Goal: Task Accomplishment & Management: Manage account settings

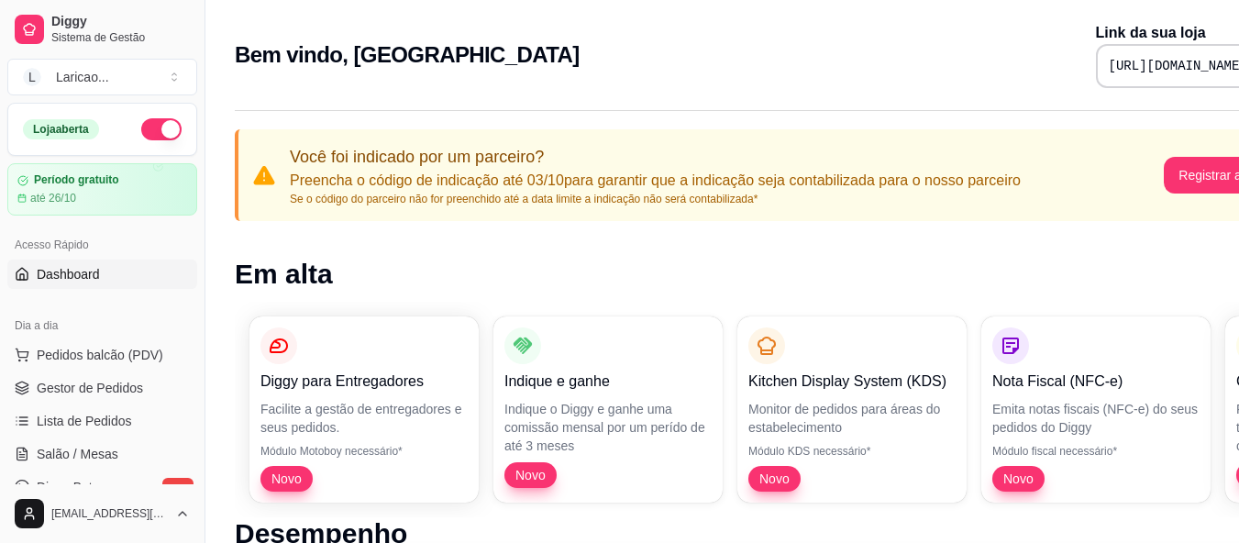
scroll to position [37, 0]
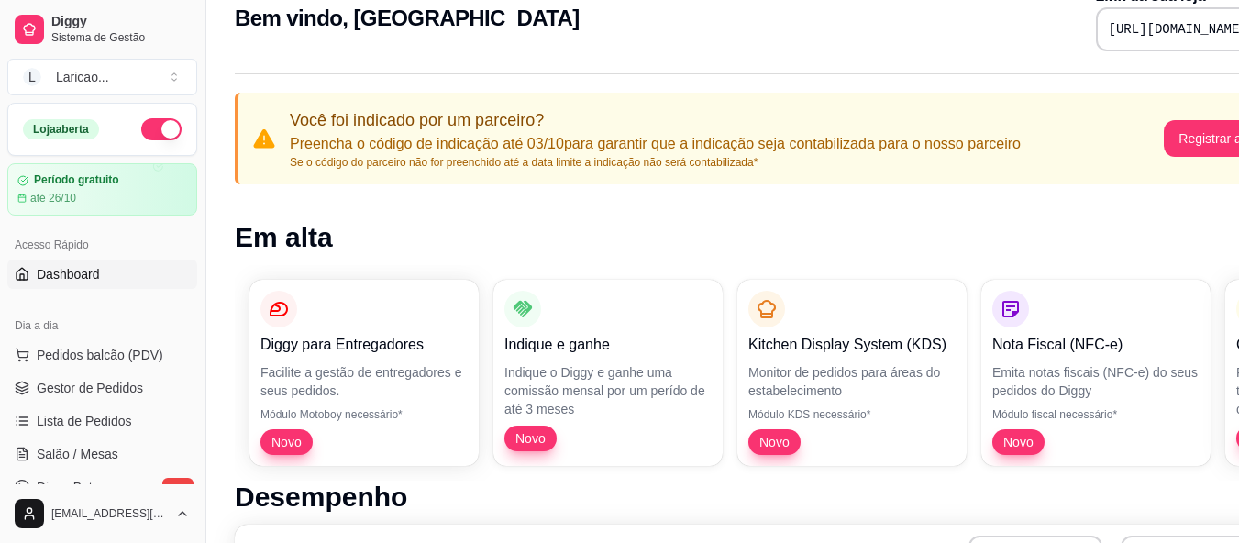
click at [198, 318] on button "Toggle Sidebar" at bounding box center [204, 271] width 15 height 543
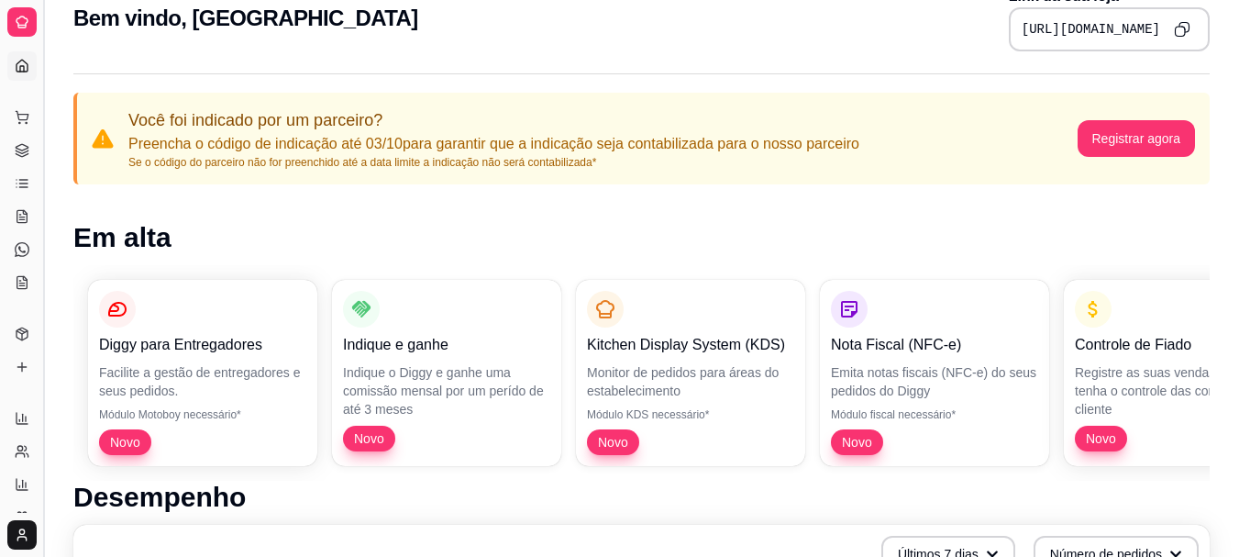
click at [39, 143] on button "Toggle Sidebar" at bounding box center [43, 278] width 15 height 557
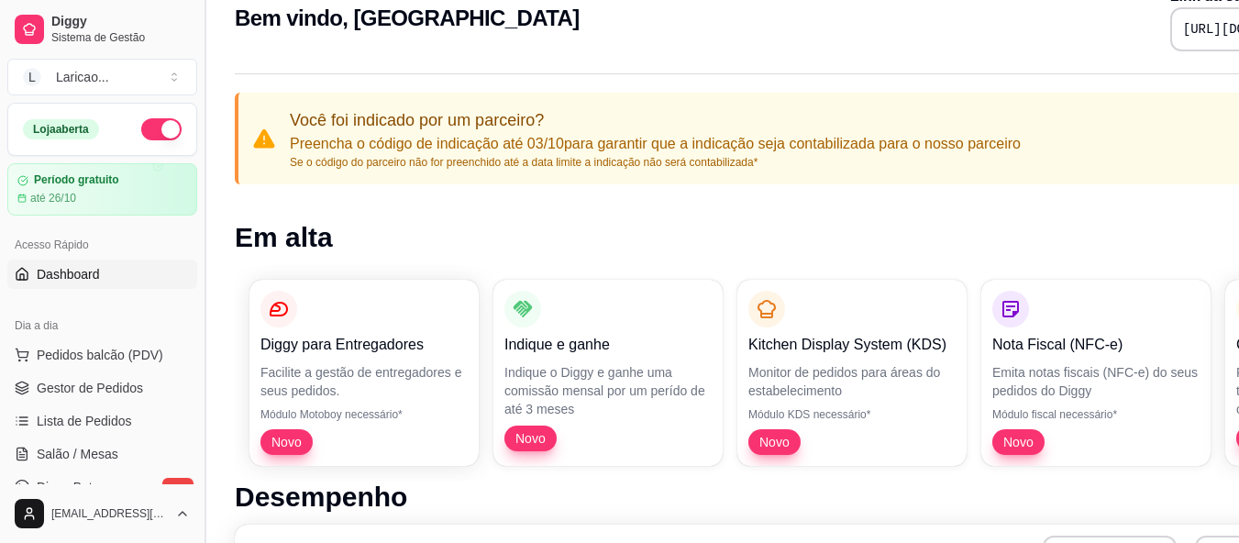
click at [198, 331] on button "Toggle Sidebar" at bounding box center [204, 271] width 15 height 543
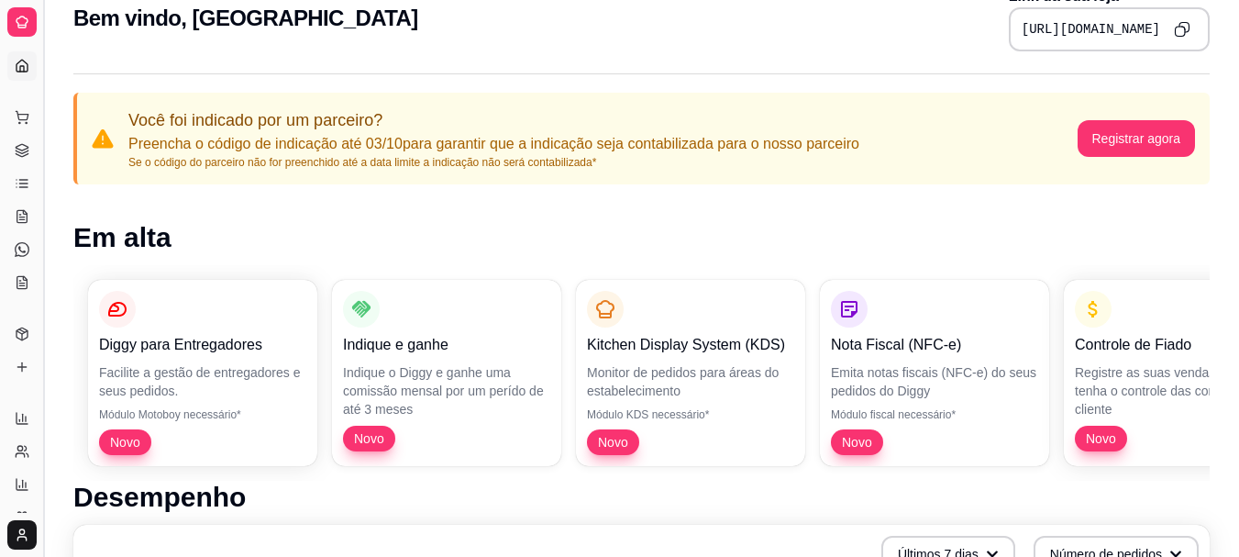
click at [39, 284] on button "Toggle Sidebar" at bounding box center [43, 278] width 15 height 557
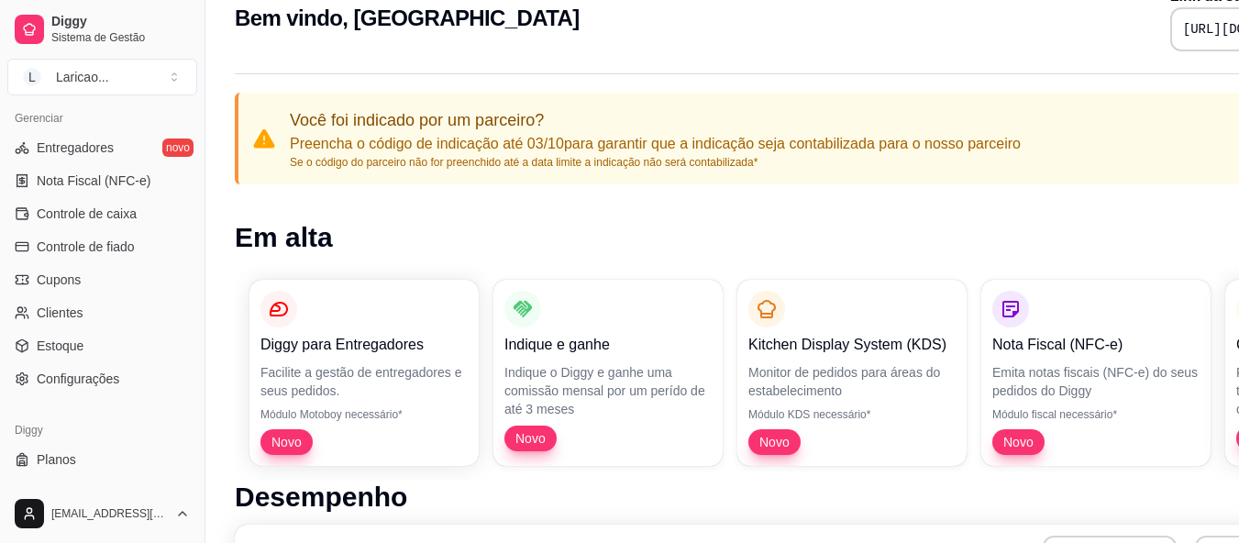
scroll to position [763, 0]
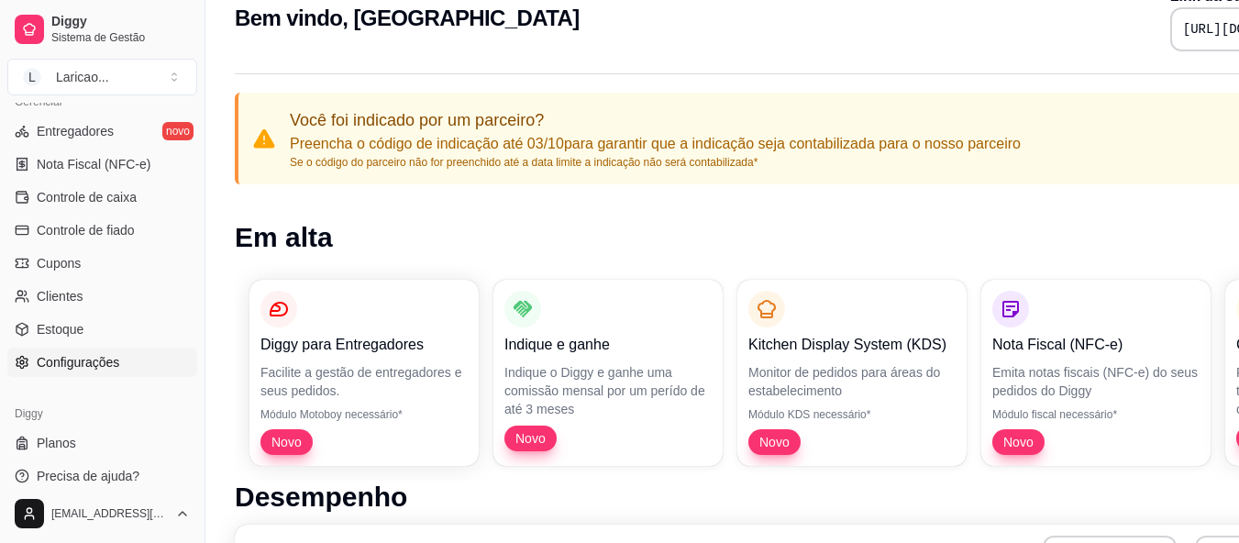
click at [87, 357] on span "Configurações" at bounding box center [78, 362] width 83 height 18
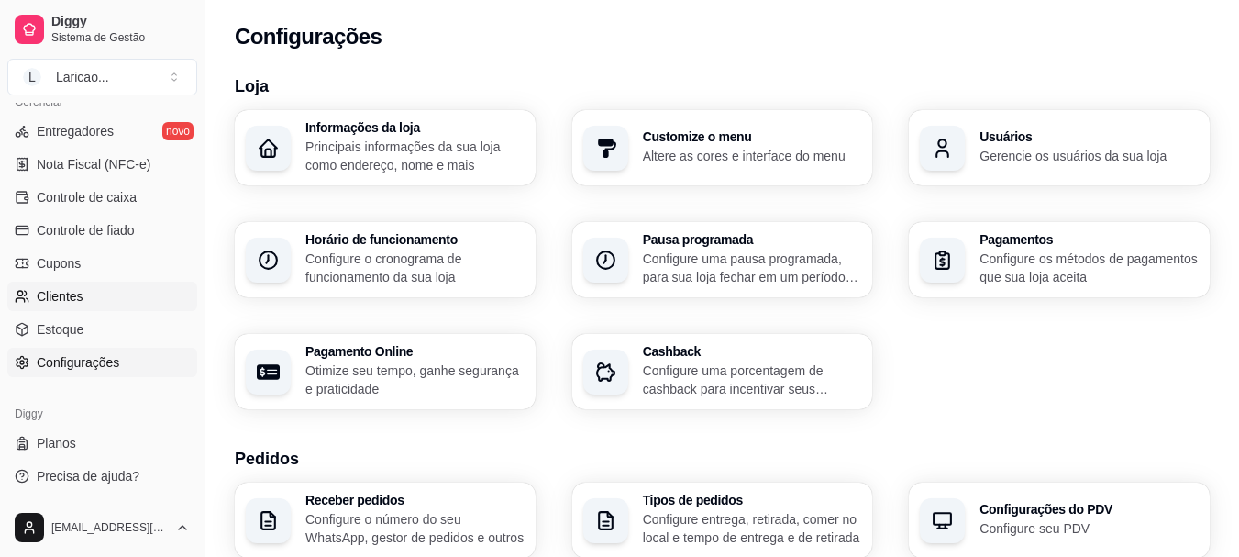
click at [116, 287] on link "Clientes" at bounding box center [102, 296] width 190 height 29
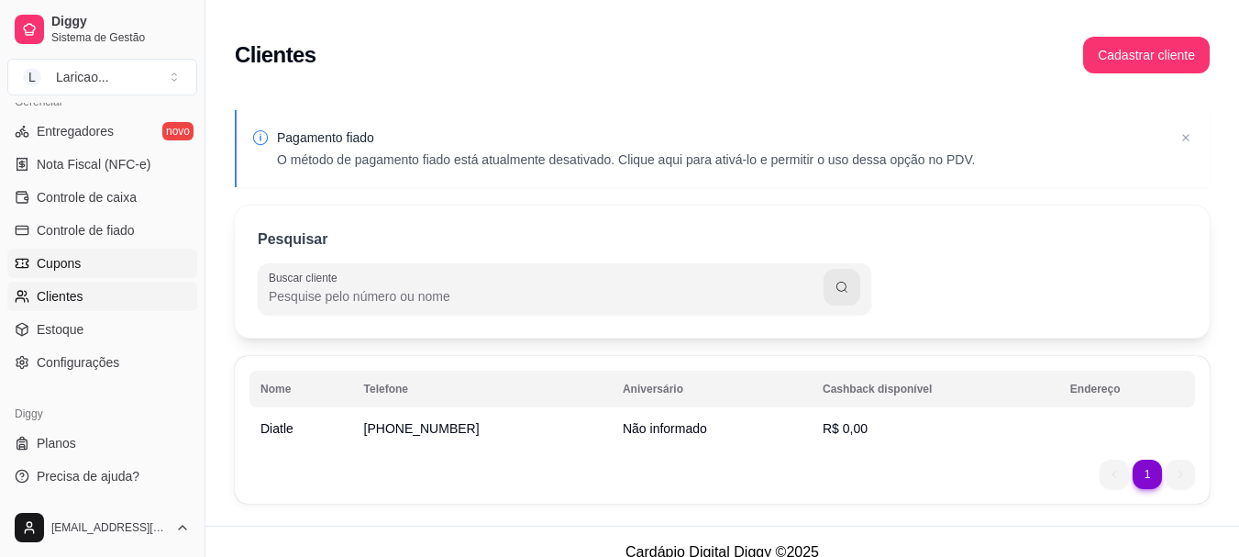
click at [83, 257] on link "Cupons" at bounding box center [102, 263] width 190 height 29
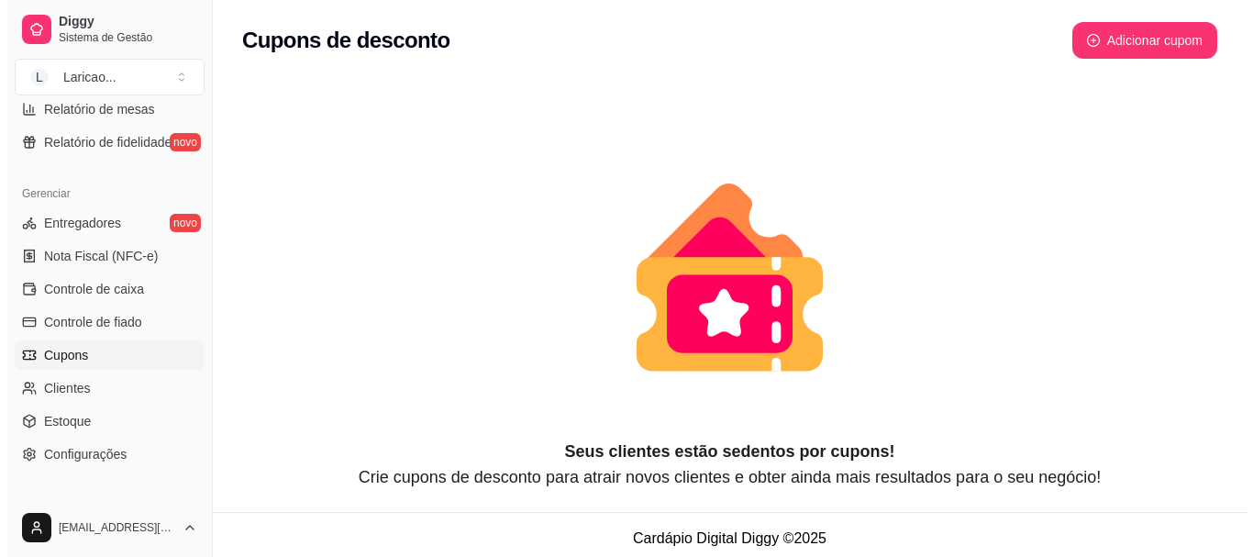
scroll to position [692, 0]
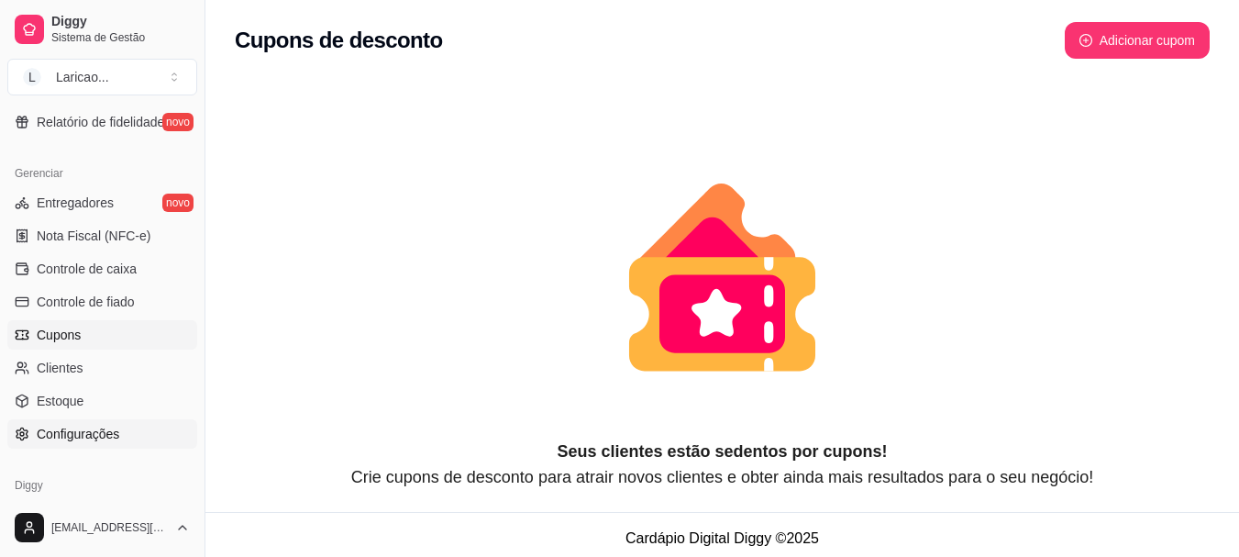
click at [95, 437] on span "Configurações" at bounding box center [78, 434] width 83 height 18
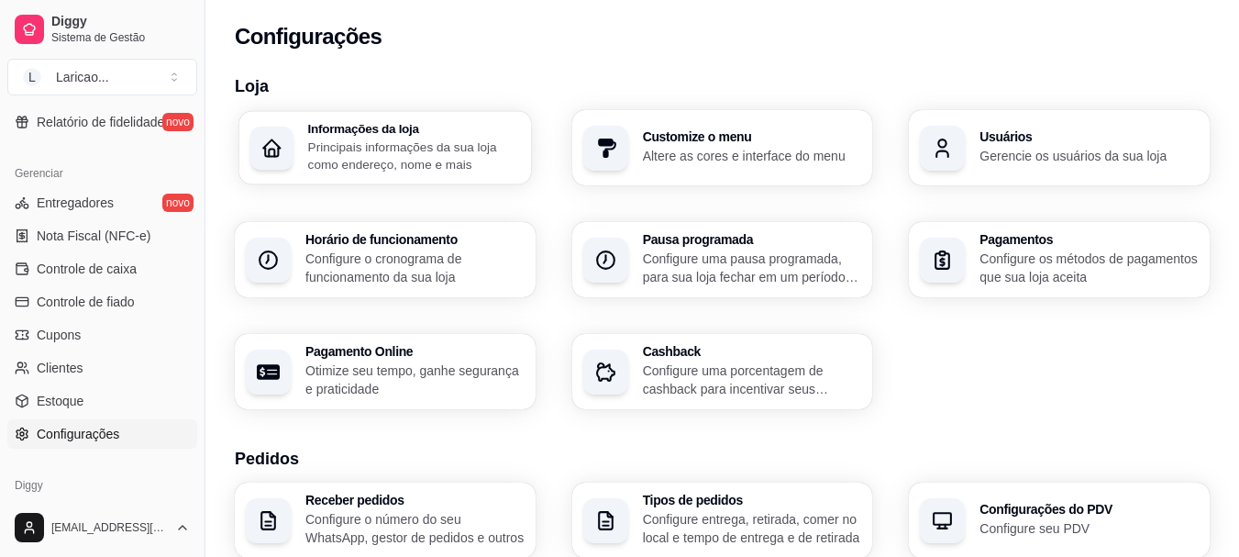
click at [360, 164] on p "Principais informações da sua loja como endereço, nome e mais" at bounding box center [414, 156] width 212 height 36
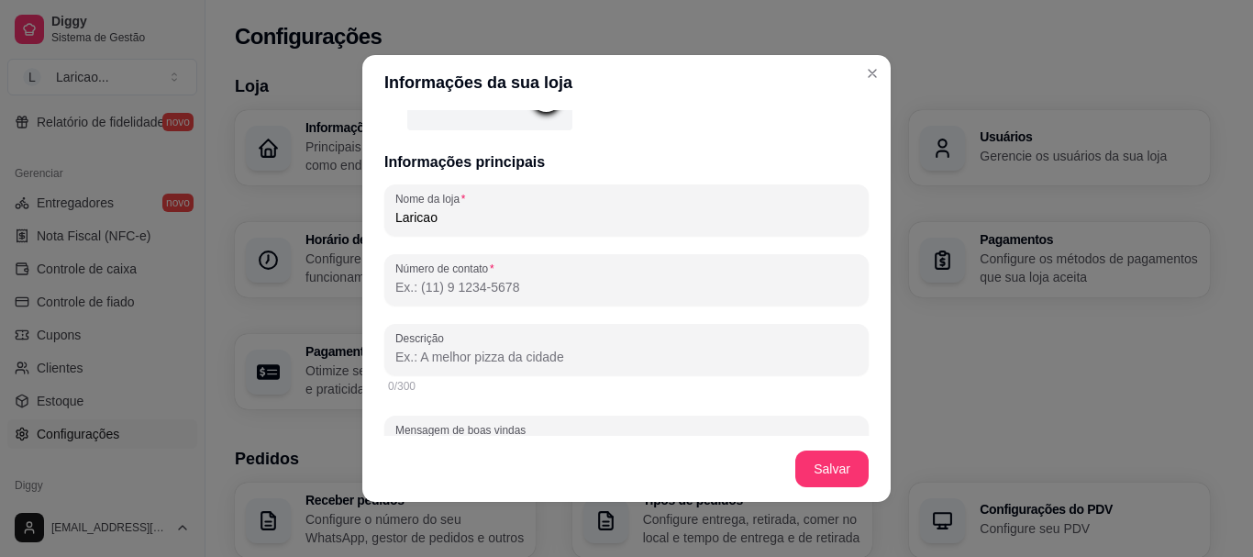
scroll to position [285, 0]
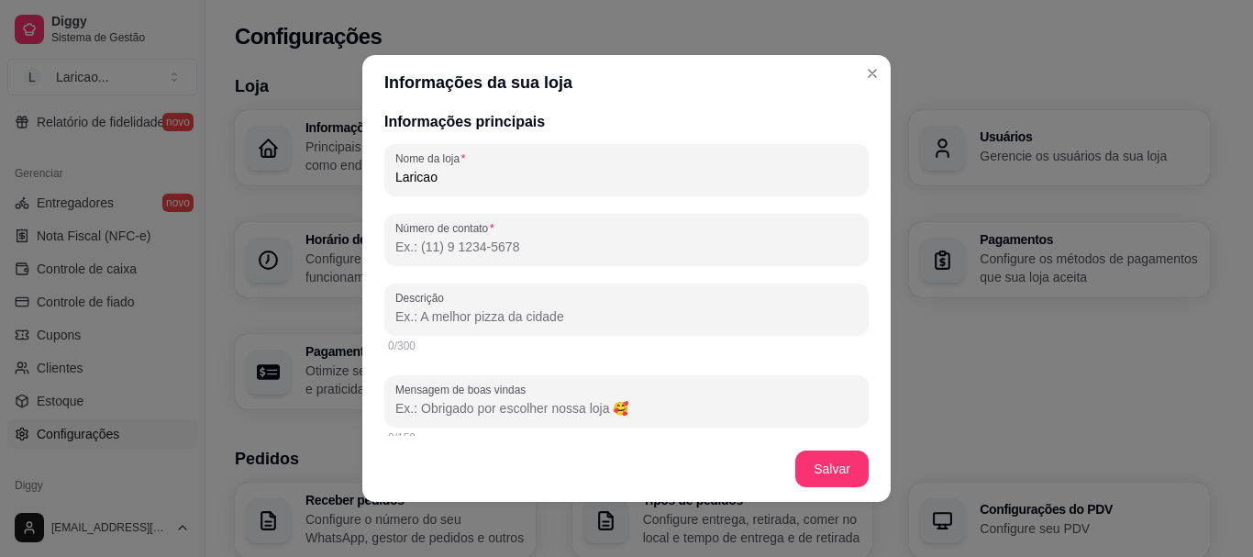
click at [611, 246] on input "Número de contato" at bounding box center [626, 247] width 462 height 18
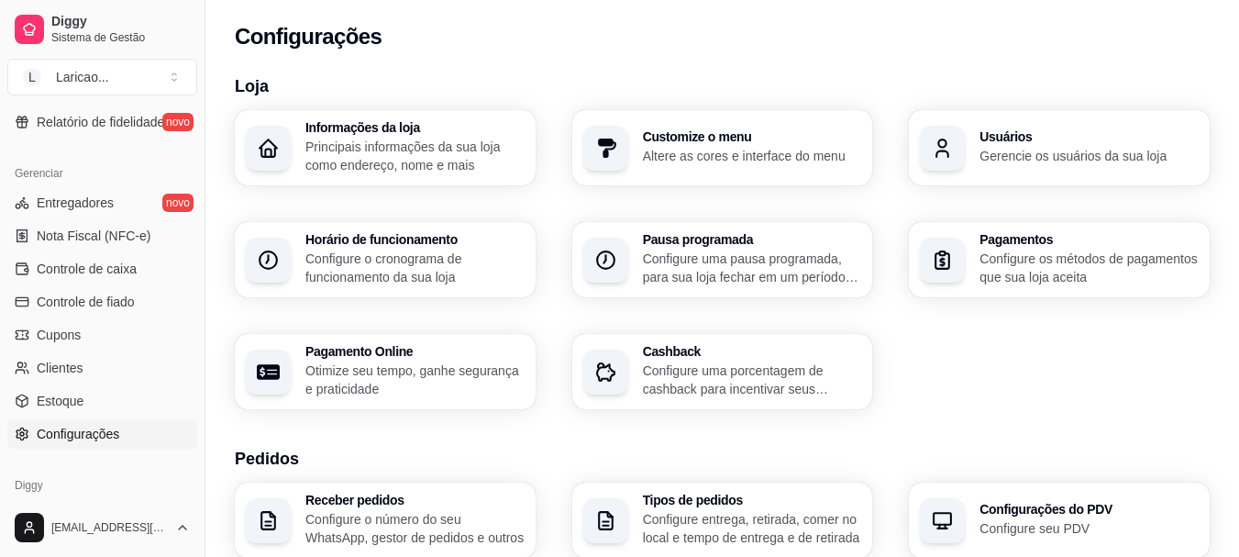
scroll to position [346, 0]
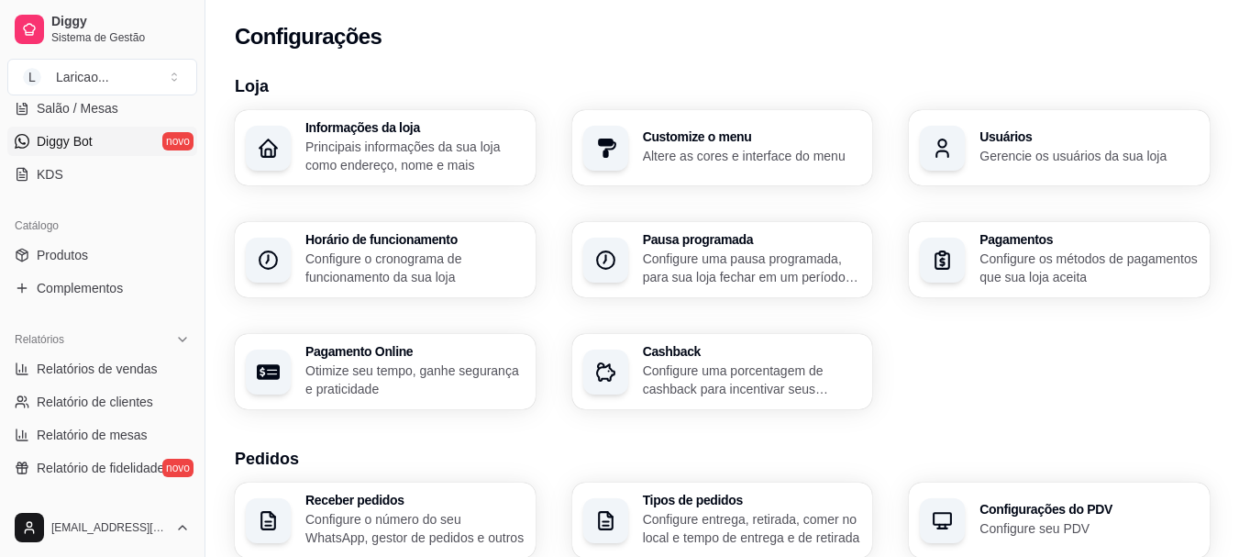
click at [89, 144] on span "Diggy Bot" at bounding box center [65, 141] width 56 height 18
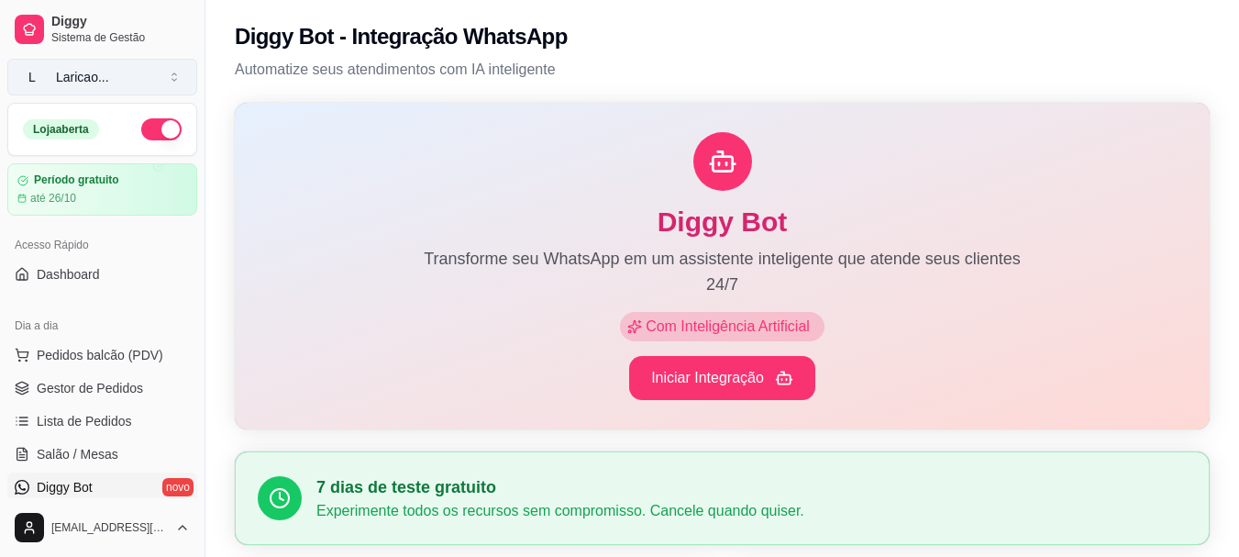
click at [139, 70] on button "L Laricao ..." at bounding box center [102, 77] width 190 height 37
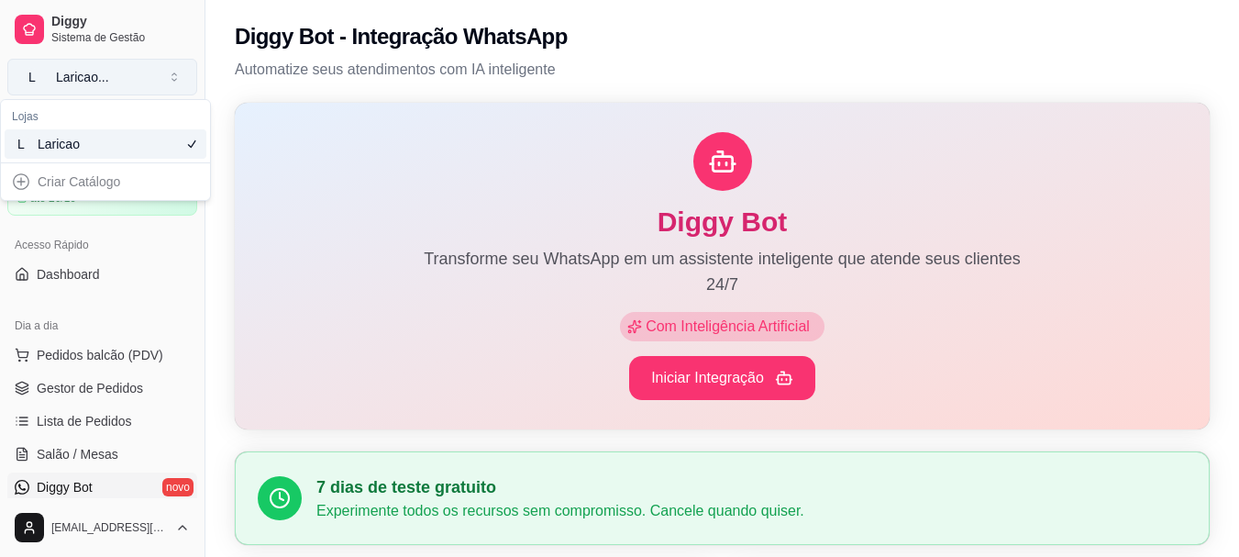
click at [139, 70] on button "L Laricao ..." at bounding box center [102, 77] width 190 height 37
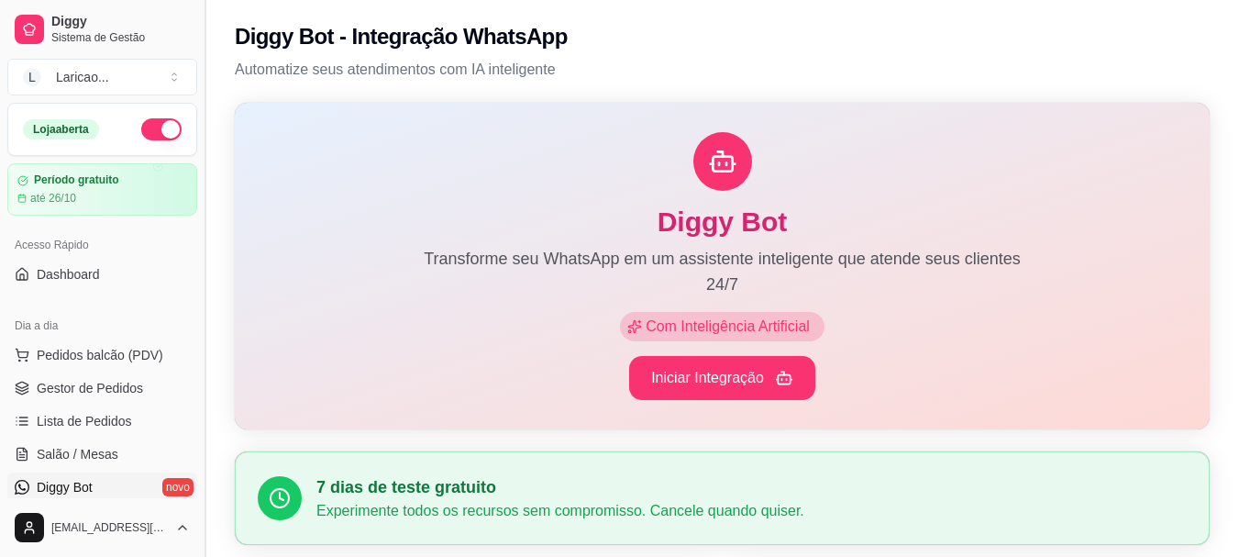
click at [197, 258] on button "Toggle Sidebar" at bounding box center [204, 278] width 15 height 557
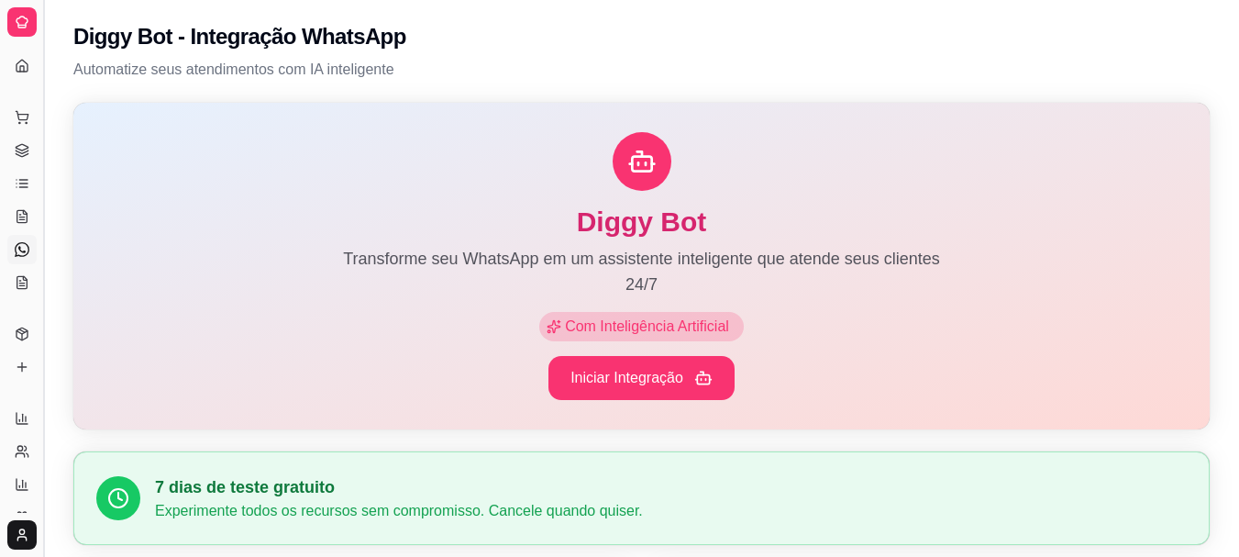
click at [44, 212] on button "Toggle Sidebar" at bounding box center [43, 278] width 15 height 557
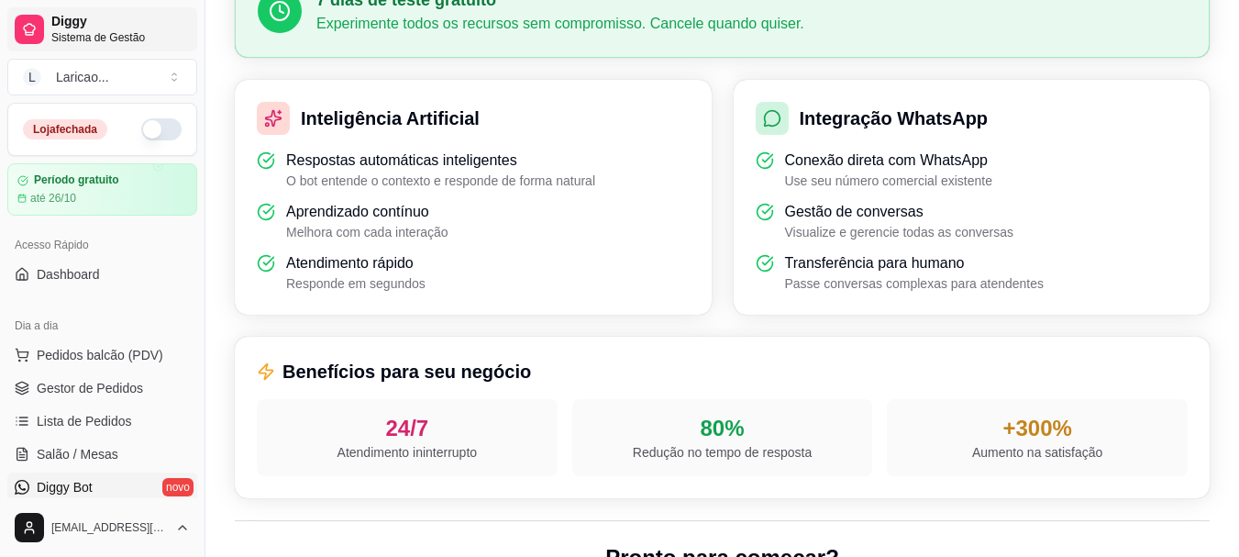
click at [129, 32] on span "Sistema de Gestão" at bounding box center [120, 37] width 139 height 15
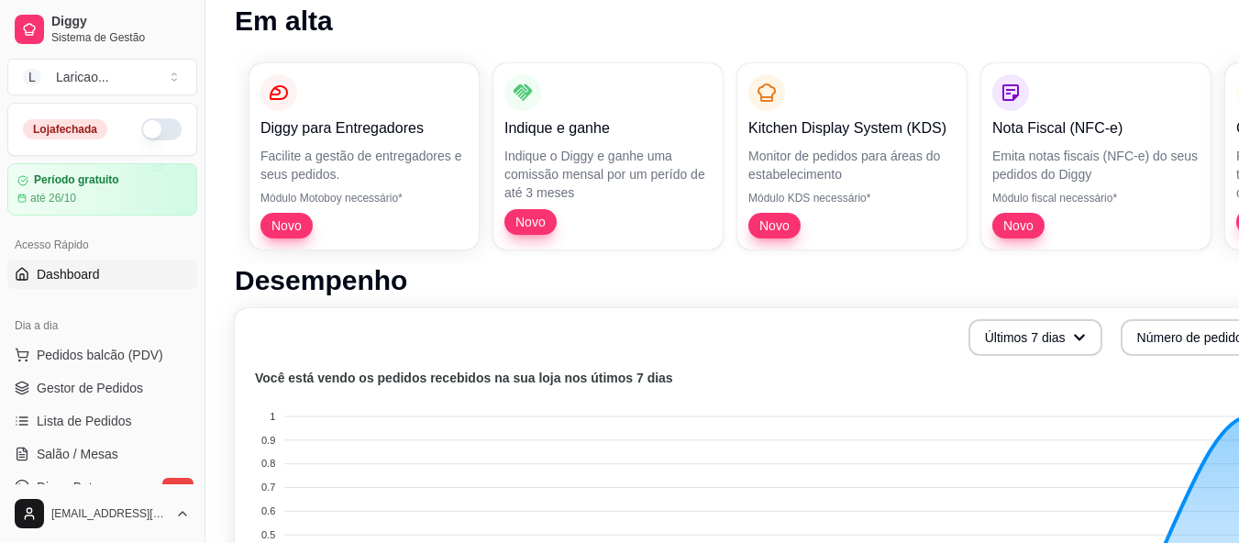
scroll to position [257, 0]
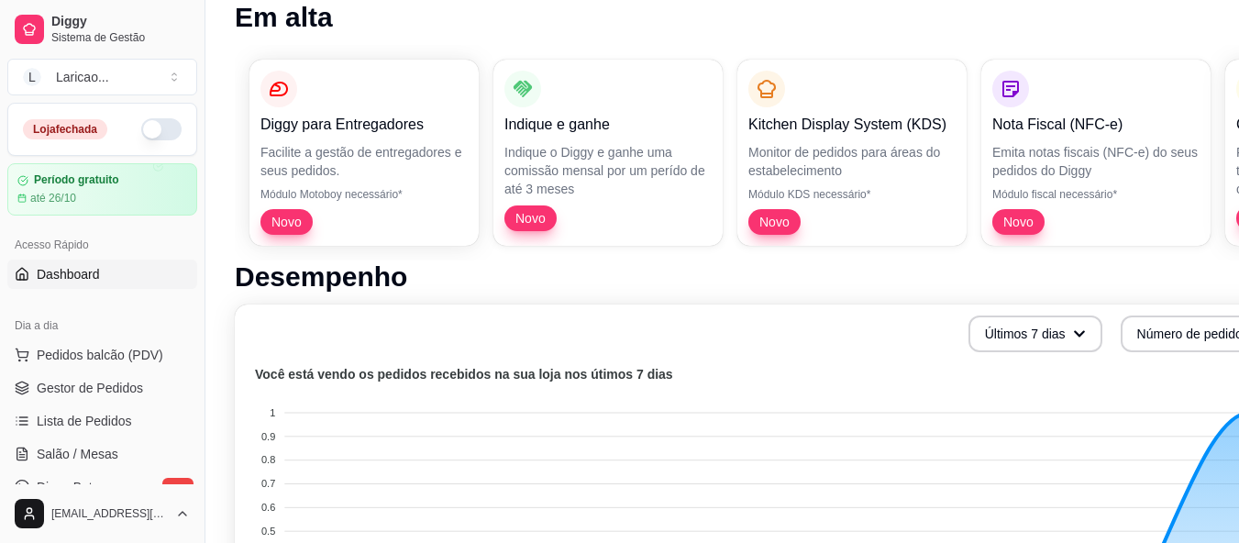
click at [1136, 266] on h1 "Desempenho" at bounding box center [766, 276] width 1062 height 33
click at [198, 415] on button "Toggle Sidebar" at bounding box center [204, 271] width 15 height 543
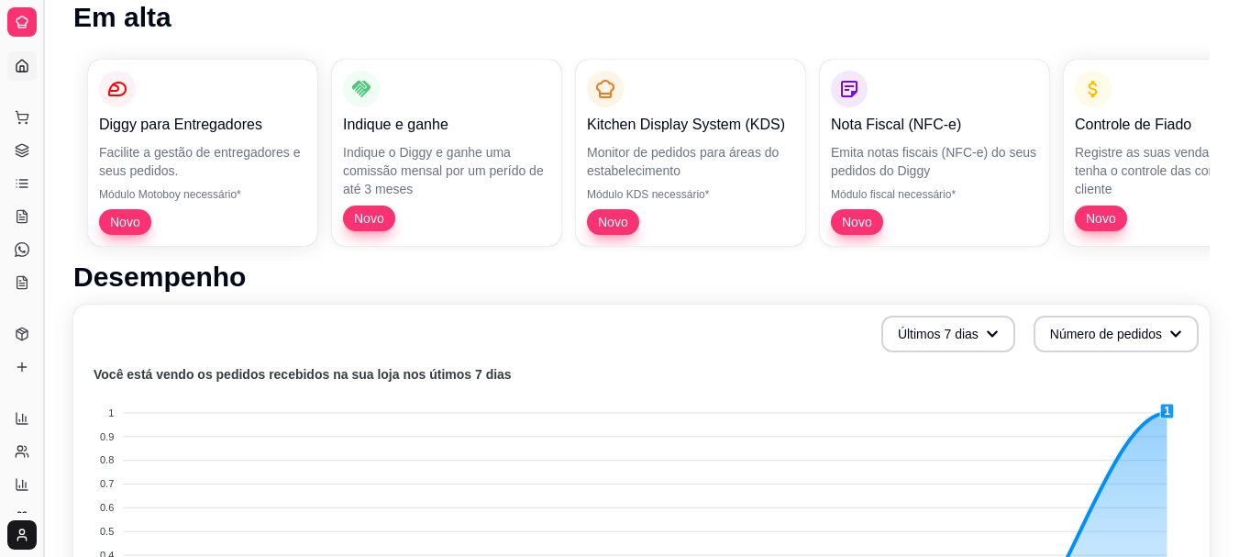
click at [43, 396] on button "Toggle Sidebar" at bounding box center [43, 278] width 15 height 557
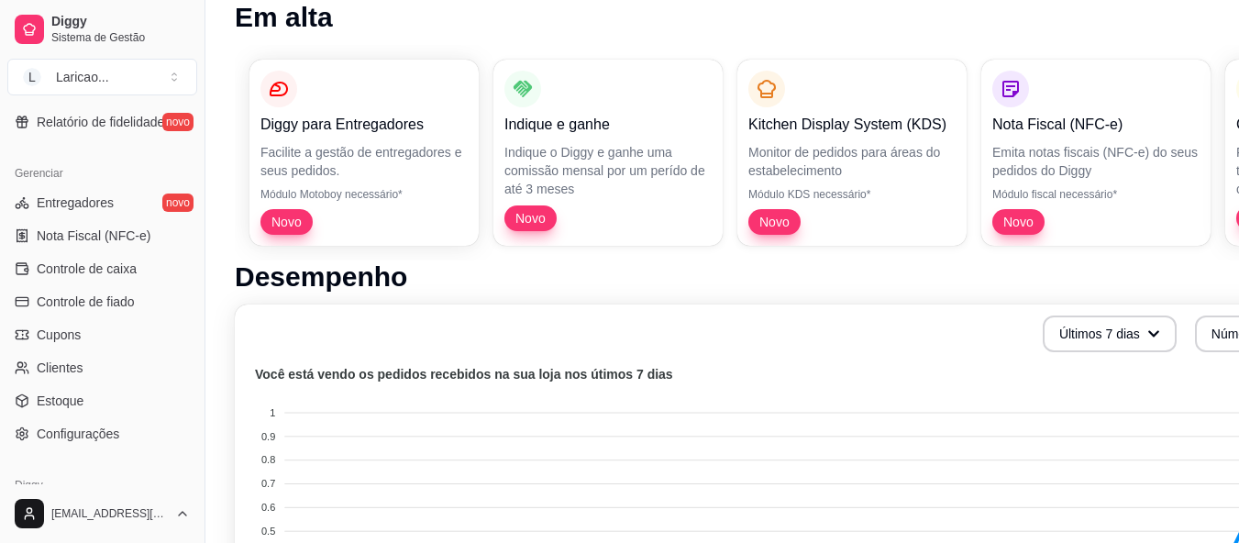
scroll to position [763, 0]
